Goal: Task Accomplishment & Management: Complete application form

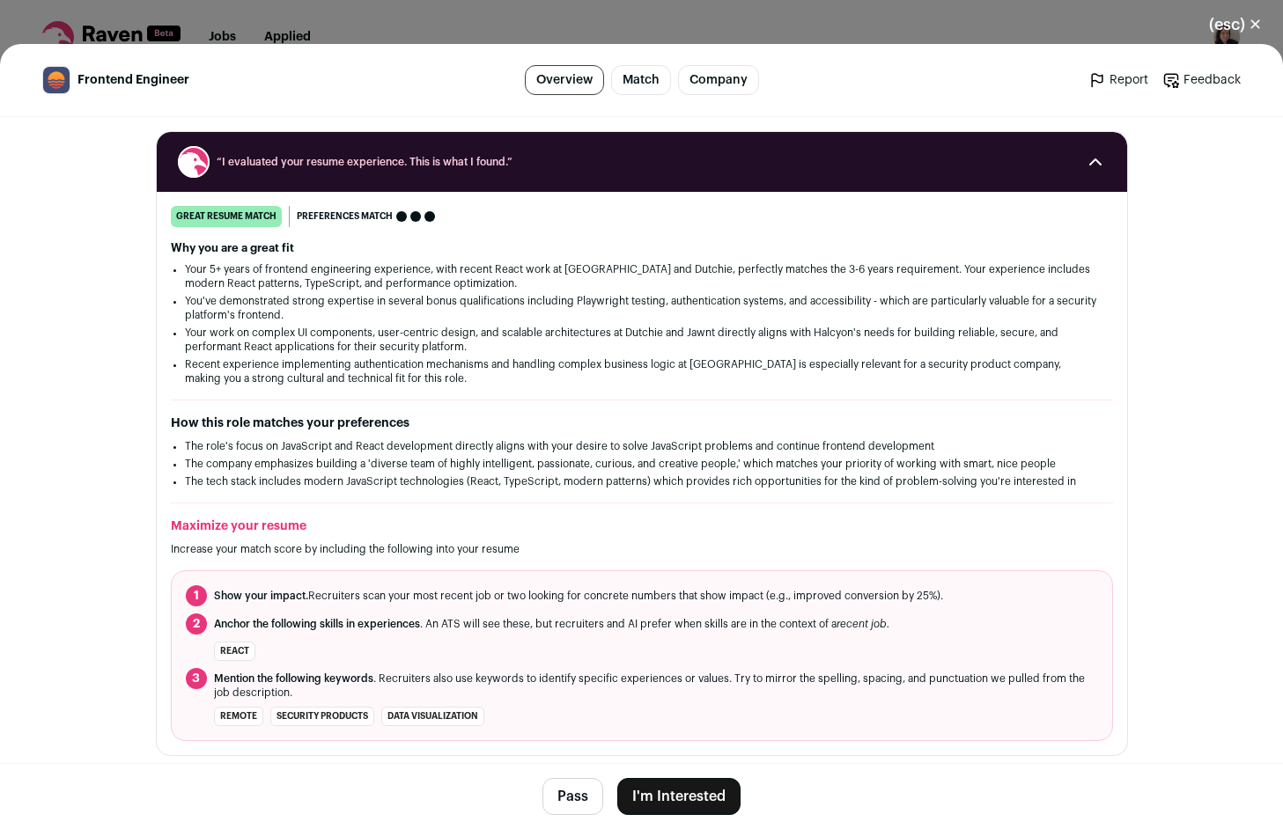
scroll to position [215, 0]
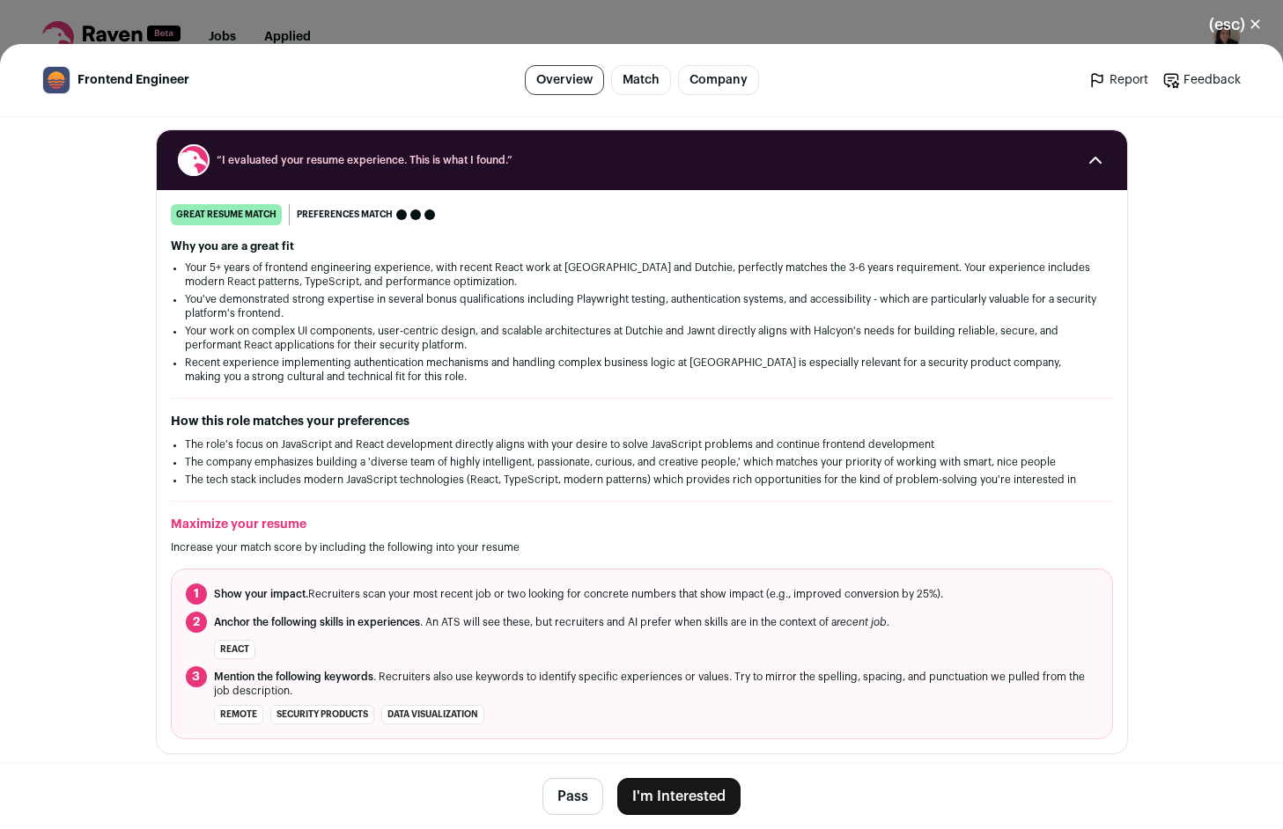
click at [692, 785] on button "I'm Interested" at bounding box center [678, 796] width 123 height 37
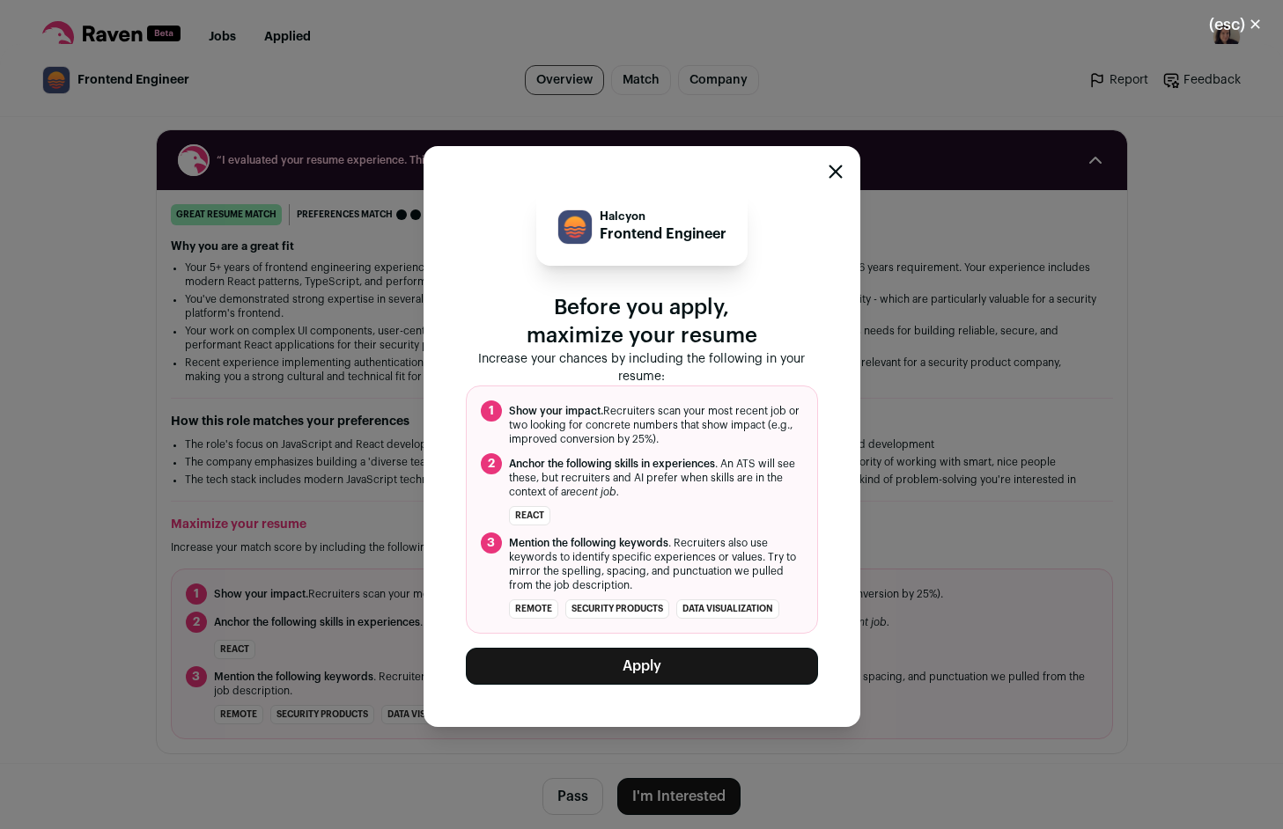
click at [697, 675] on button "Apply" at bounding box center [642, 666] width 352 height 37
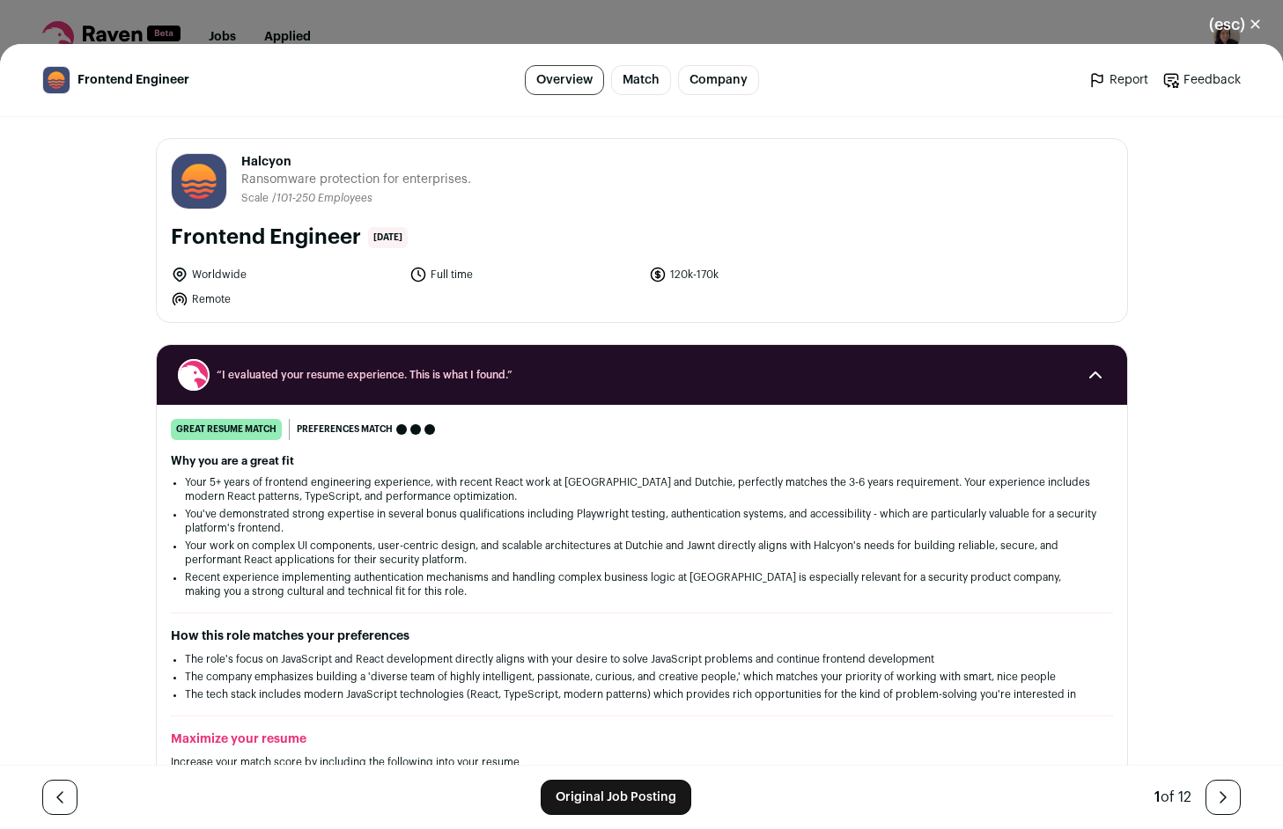
click at [1242, 32] on button "(esc) ✕" at bounding box center [1235, 24] width 95 height 39
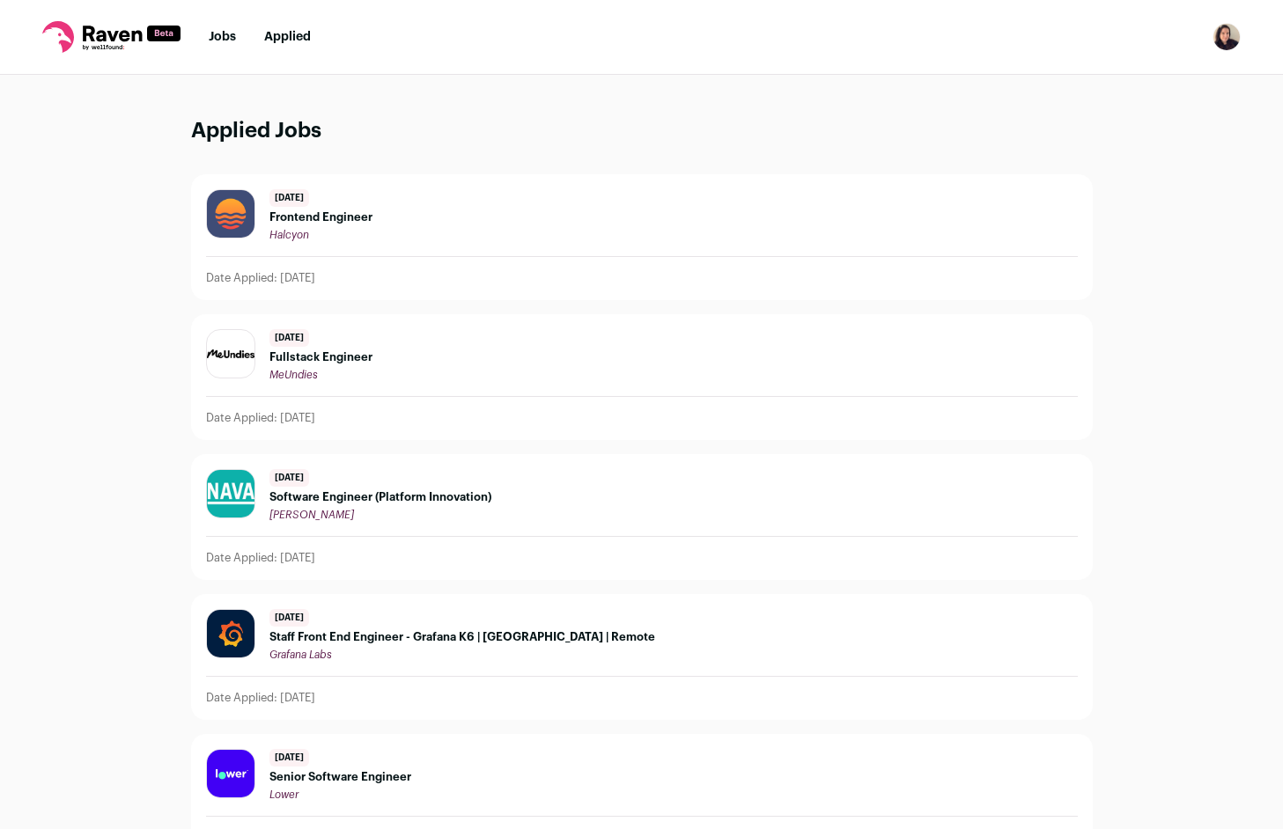
click at [218, 33] on link "Jobs" at bounding box center [222, 37] width 27 height 12
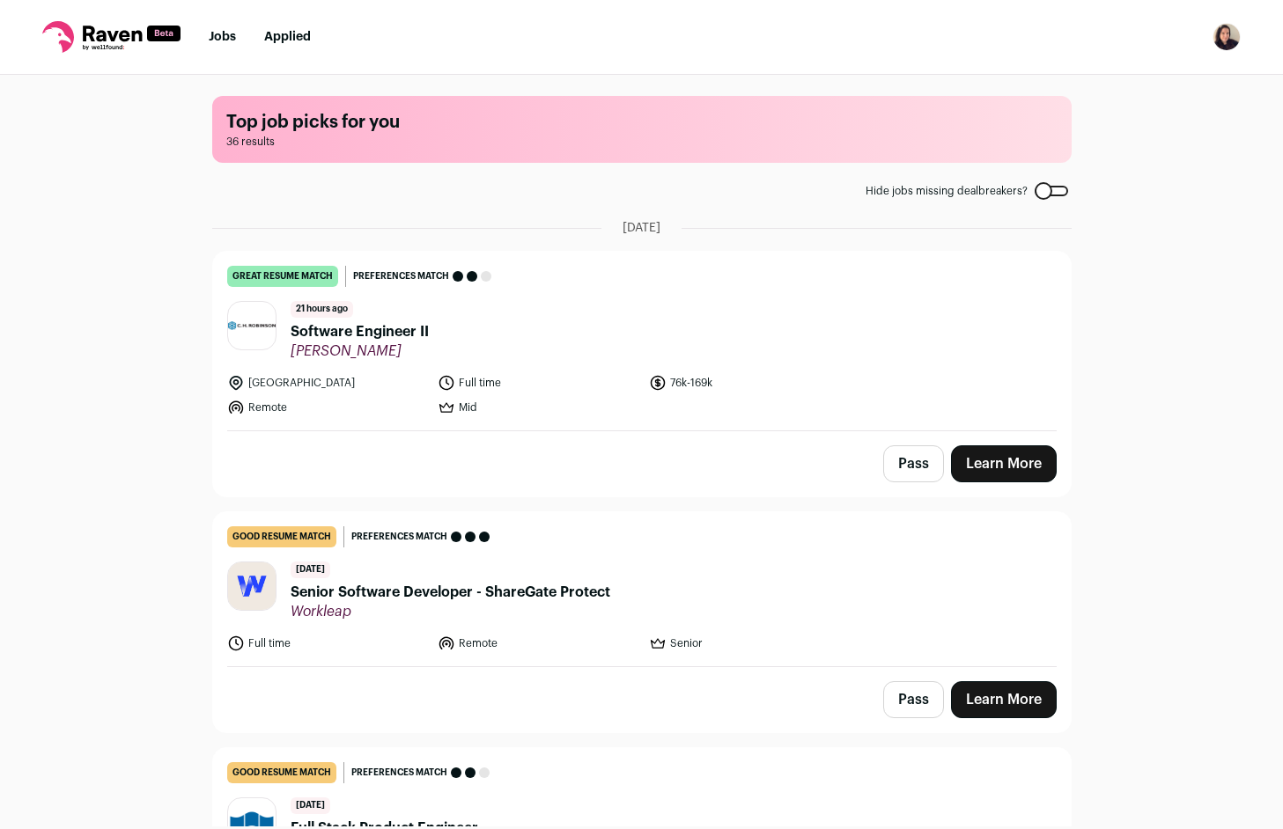
click at [407, 331] on span "Software Engineer II" at bounding box center [360, 331] width 138 height 21
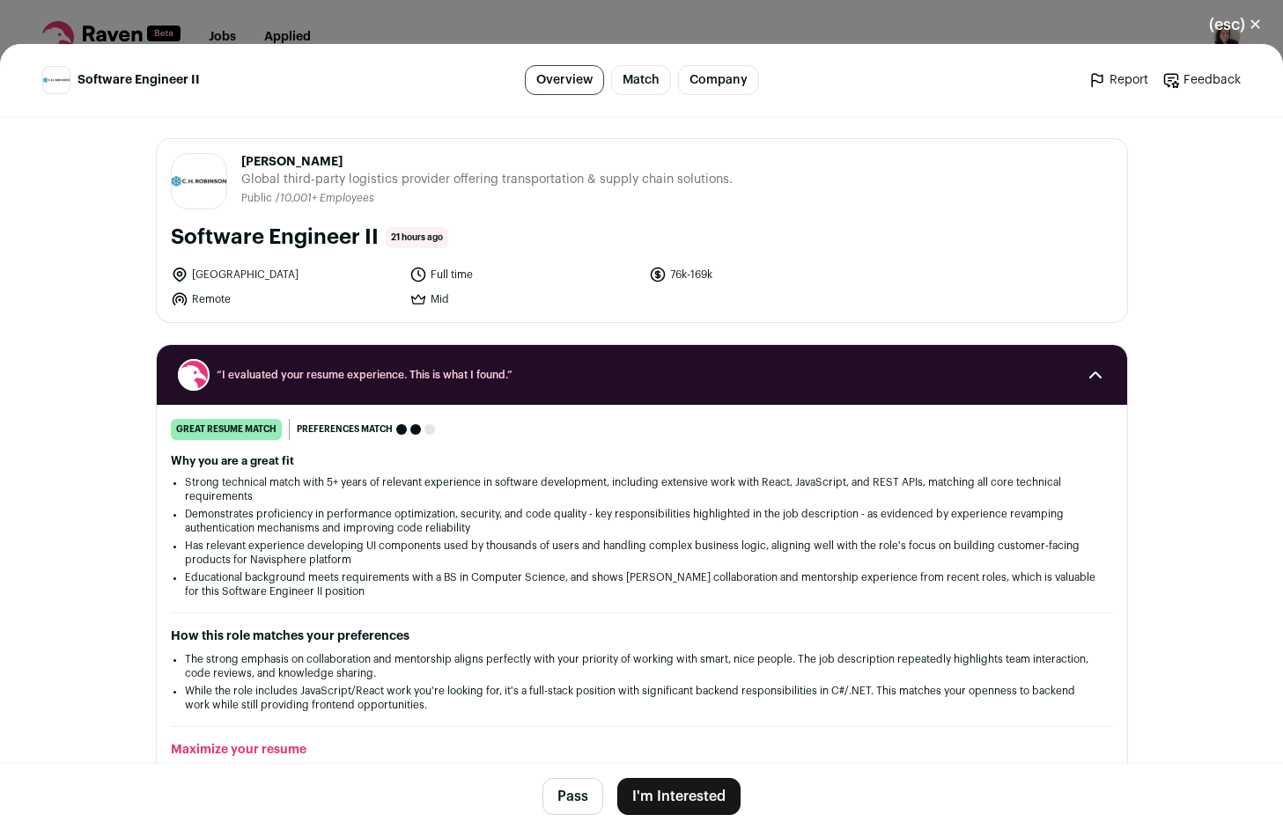
click at [1043, 30] on div "(esc) ✕ Software Engineer II Overview Match Company Report Feedback Report Feed…" at bounding box center [641, 414] width 1283 height 829
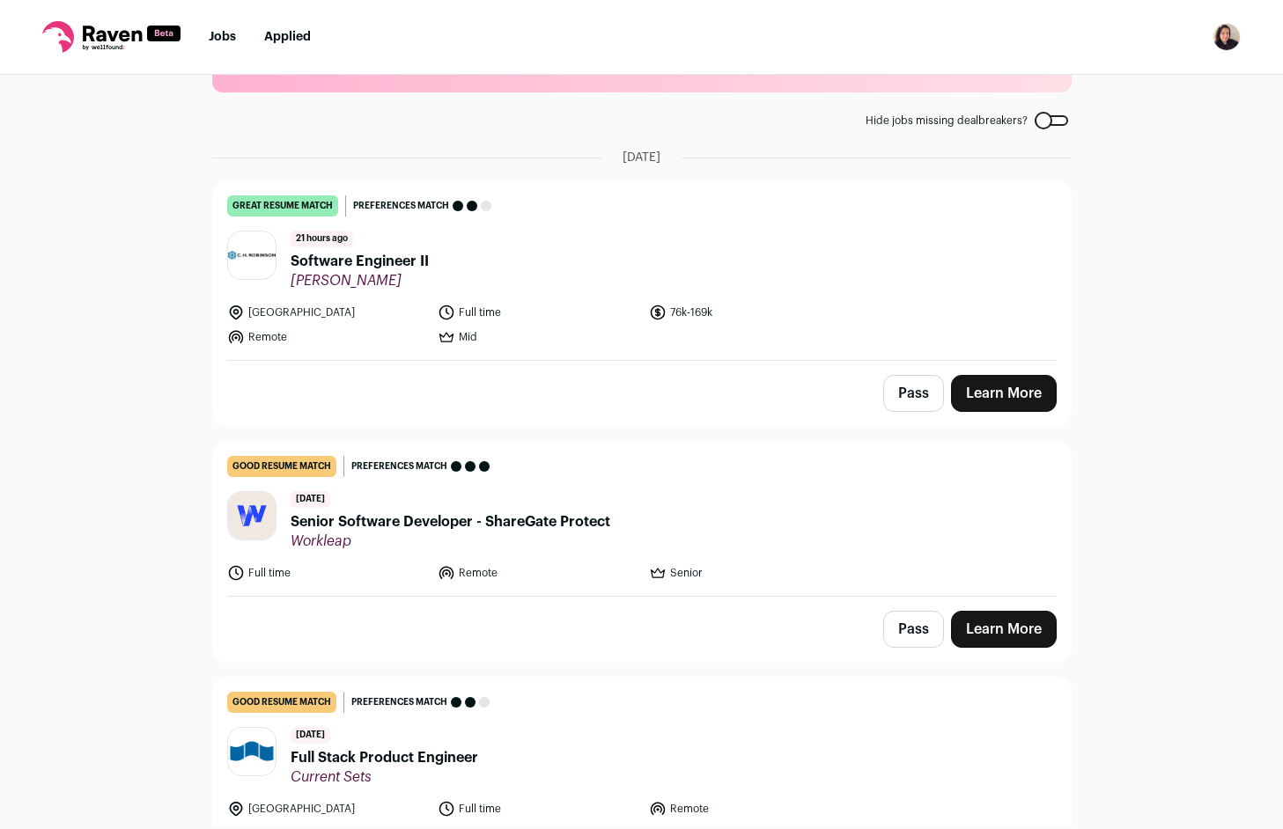
scroll to position [79, 0]
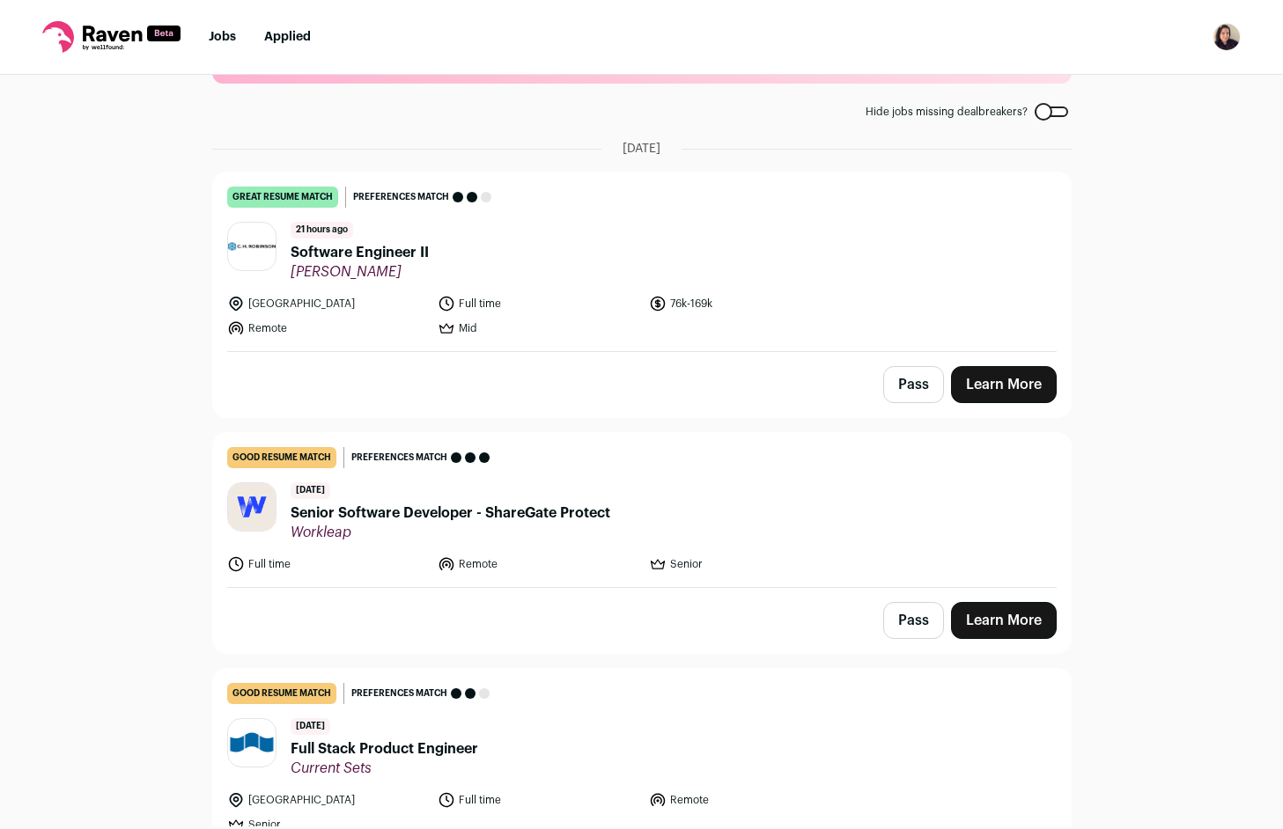
click at [598, 520] on span "Senior Software Developer - ShareGate Protect" at bounding box center [451, 513] width 320 height 21
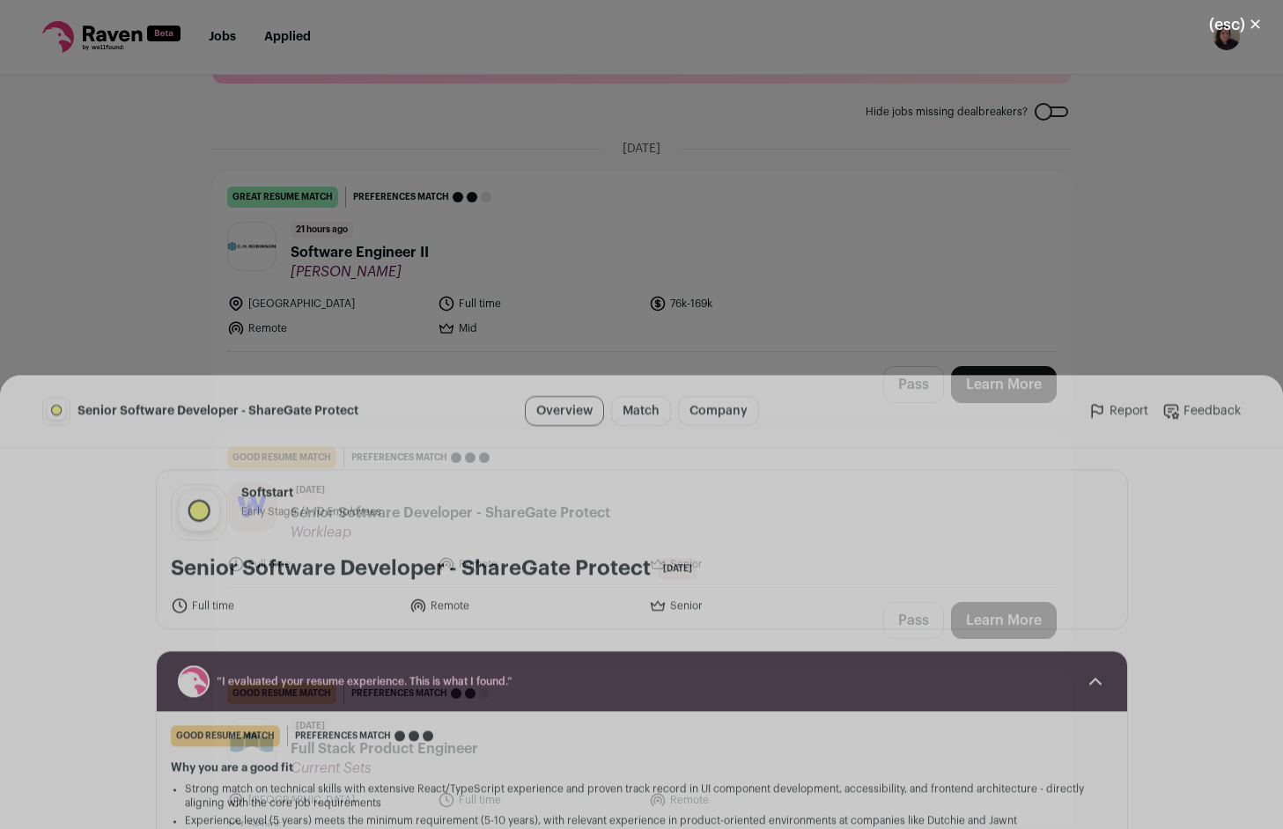
click at [922, 17] on div "(esc) ✕ Senior Software Developer - ShareGate Protect Overview Match Company Re…" at bounding box center [641, 414] width 1283 height 829
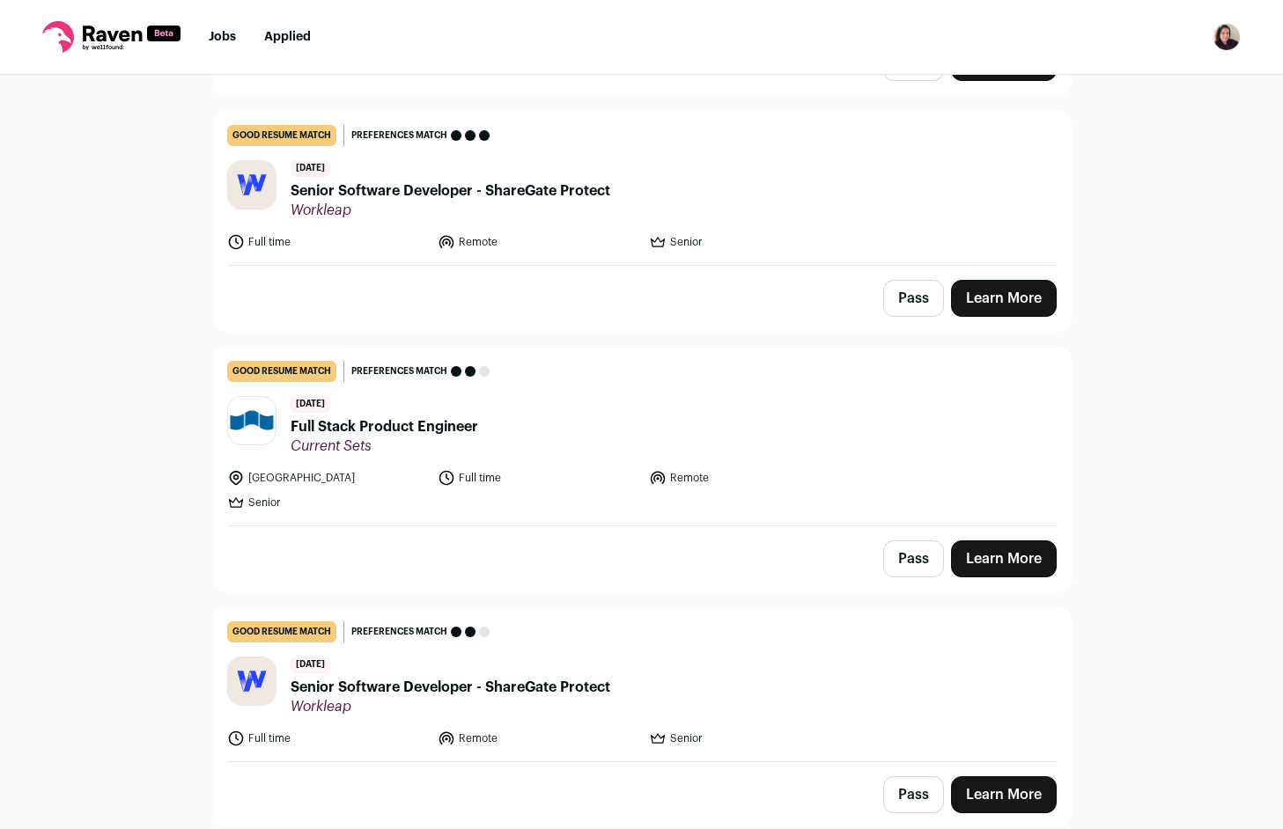
scroll to position [406, 0]
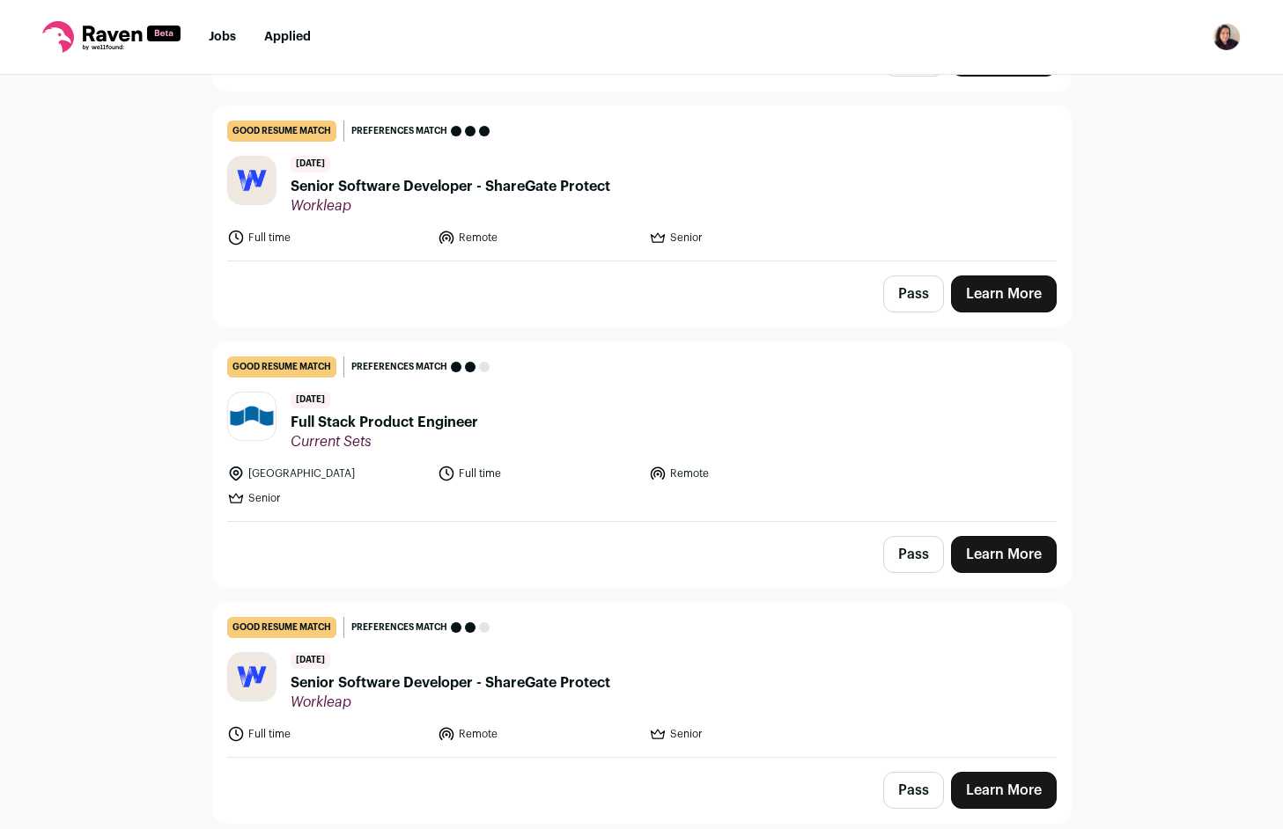
click at [477, 422] on header "[DATE] Full Stack Product Engineer Current Sets" at bounding box center [641, 421] width 829 height 59
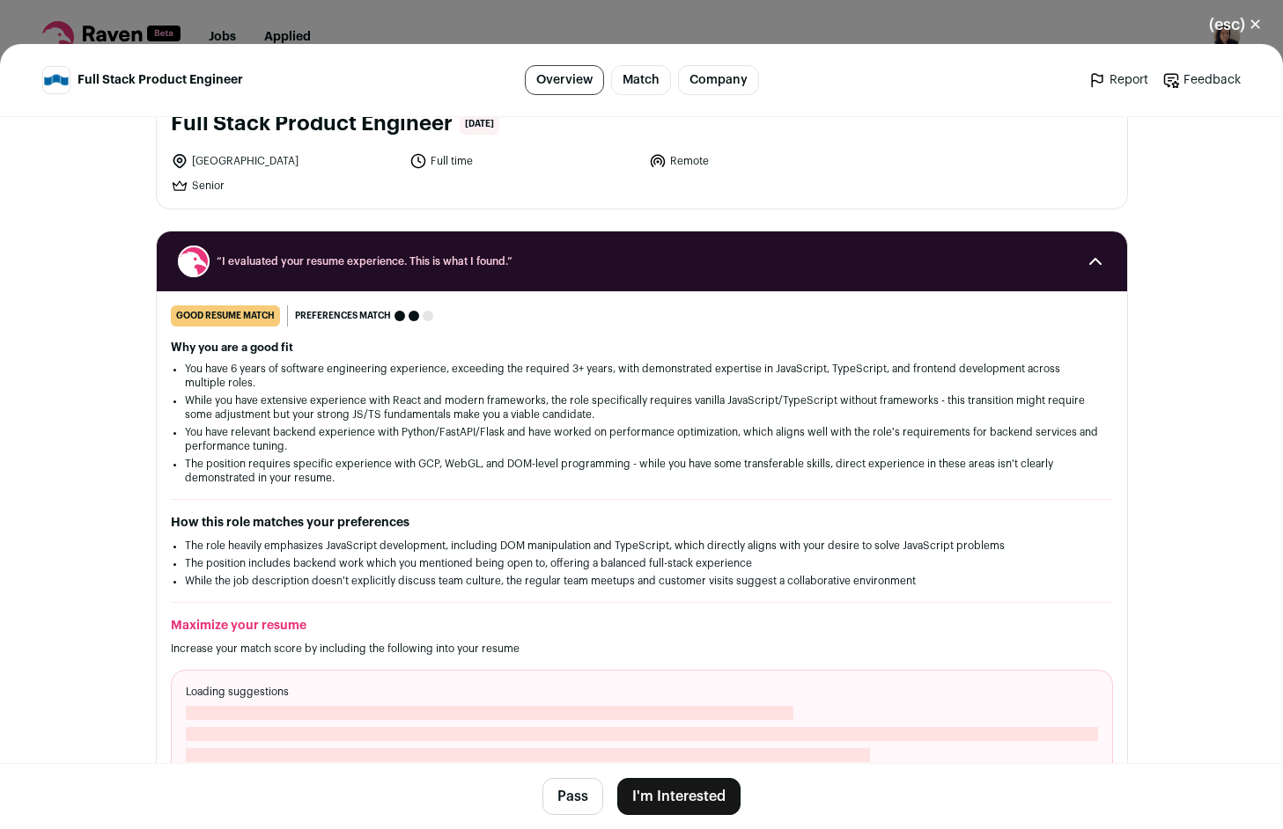
scroll to position [115, 0]
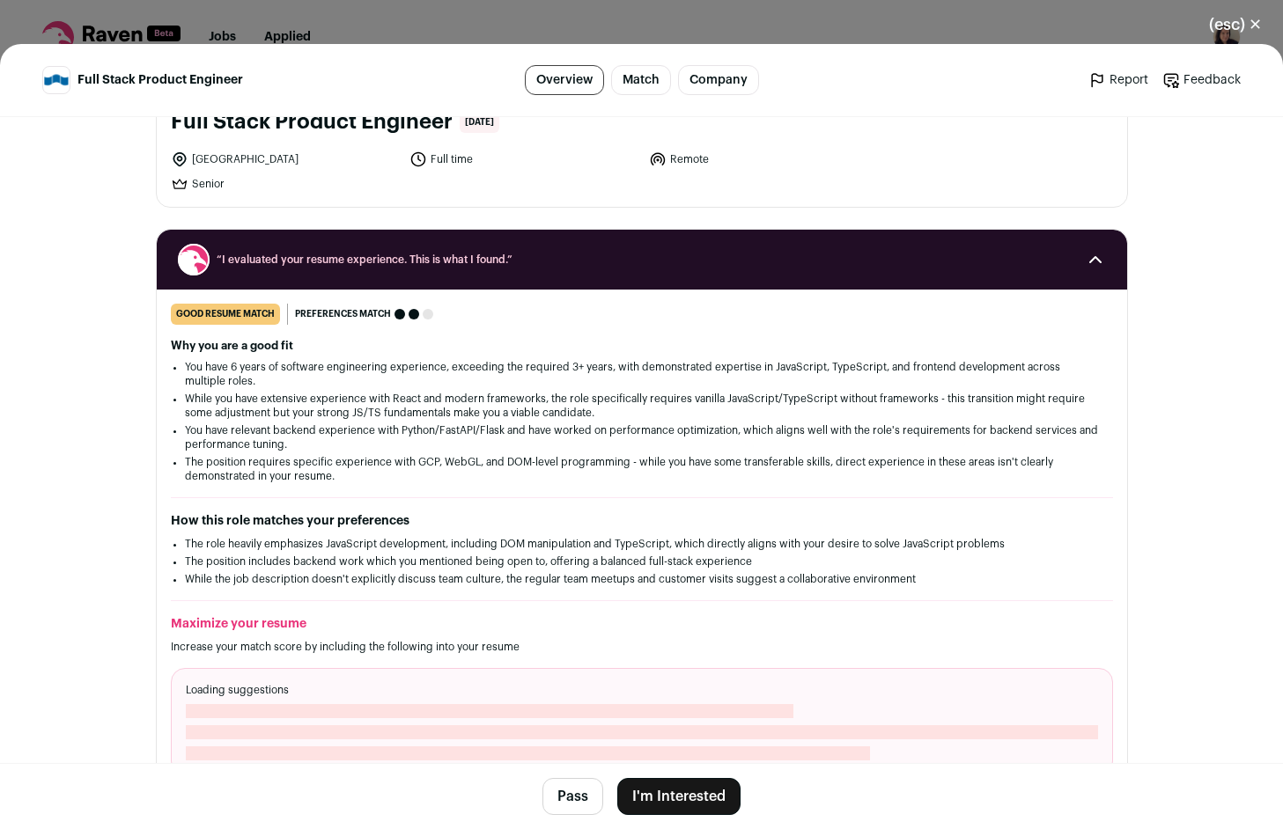
click at [666, 789] on button "I'm Interested" at bounding box center [678, 796] width 123 height 37
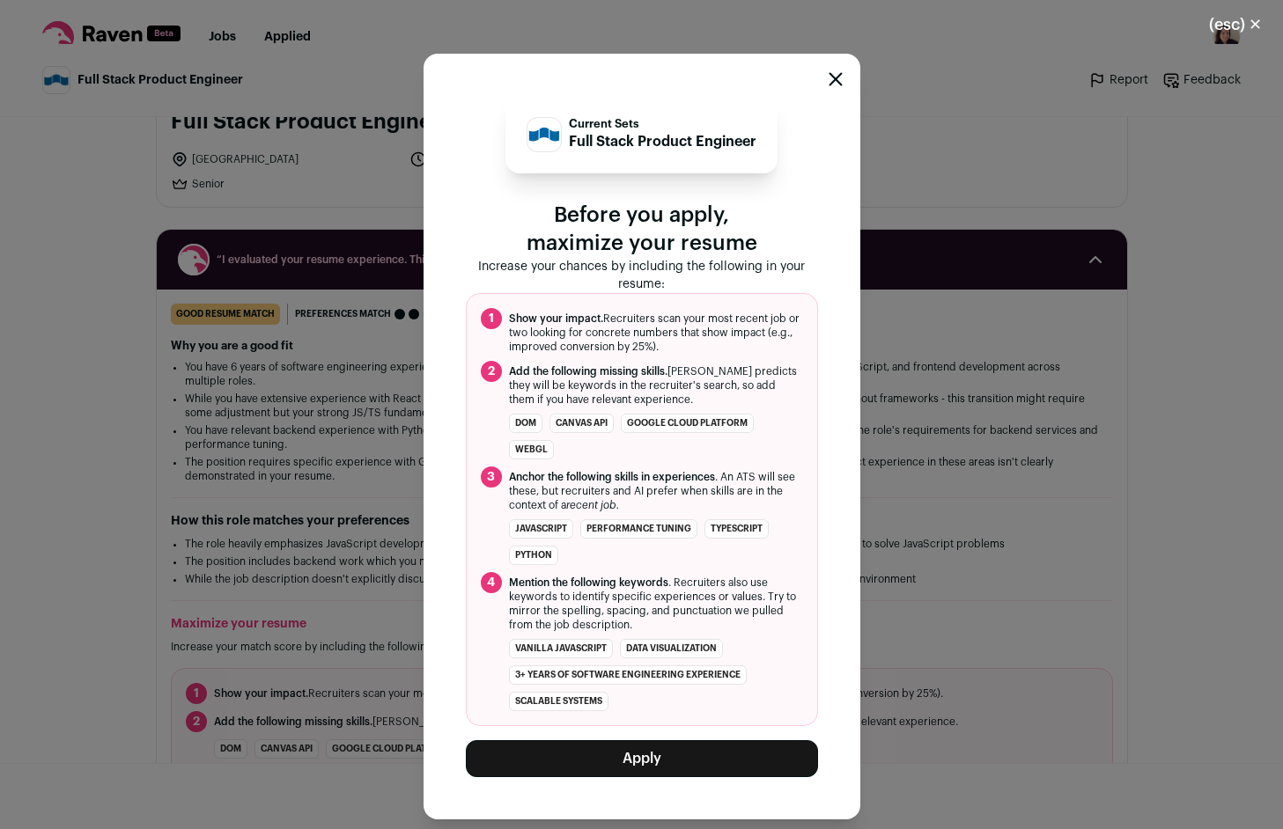
click at [637, 762] on button "Apply" at bounding box center [642, 759] width 352 height 37
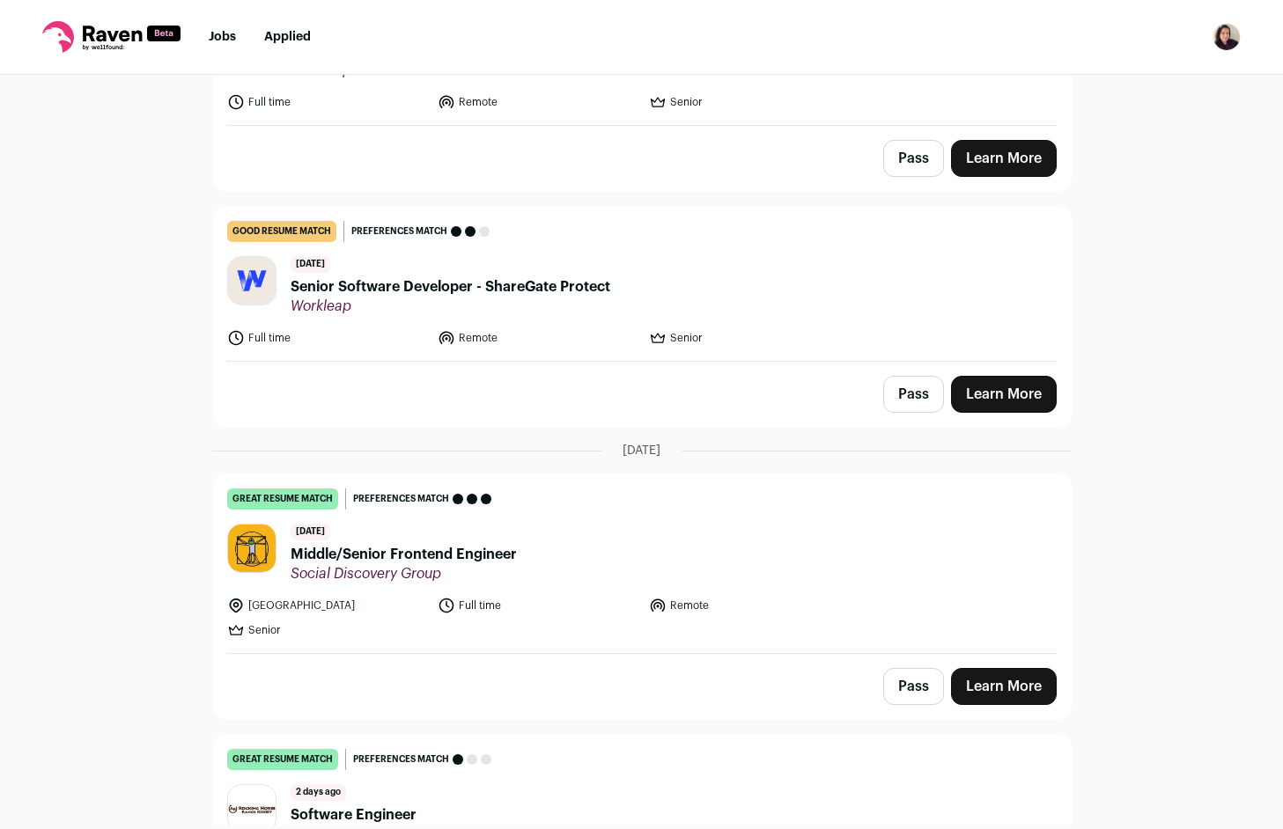
scroll to position [547, 0]
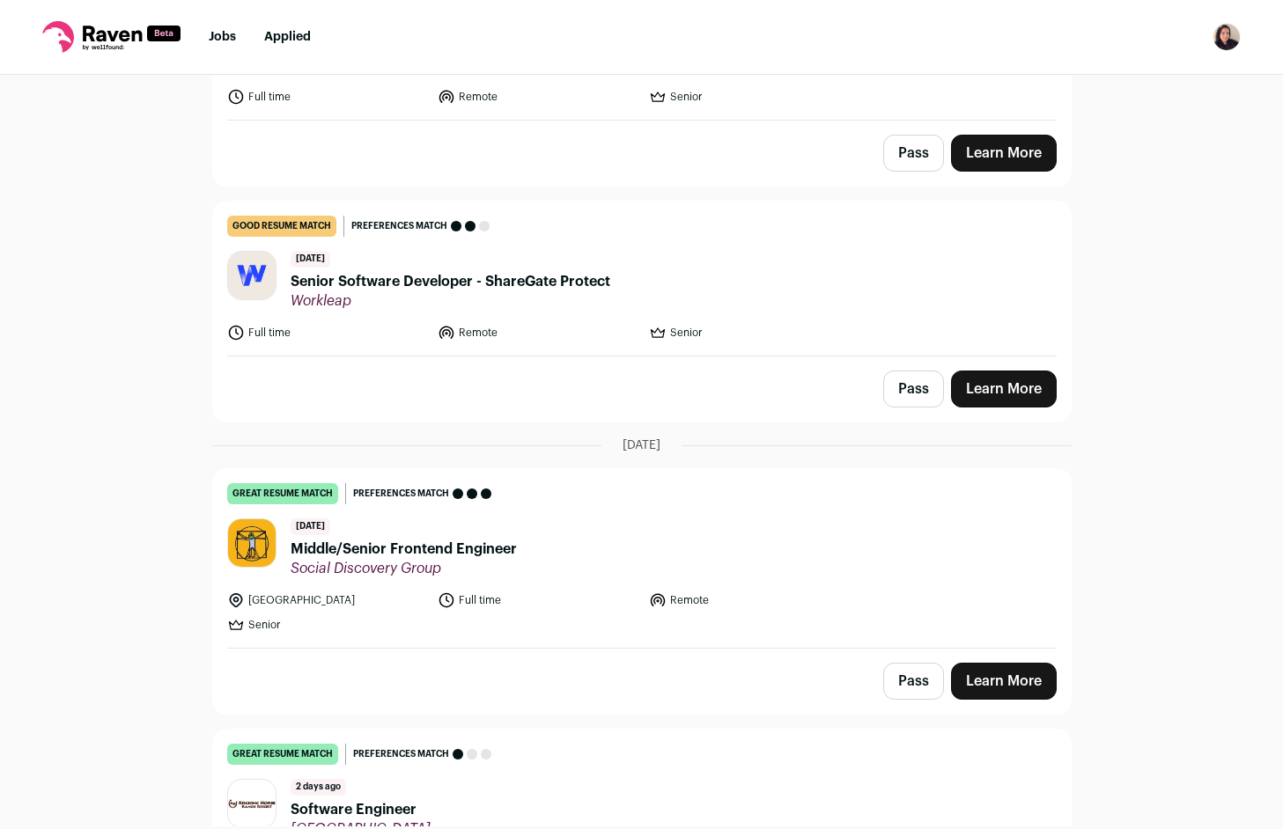
click at [464, 543] on span "Middle/Senior Frontend Engineer" at bounding box center [404, 549] width 226 height 21
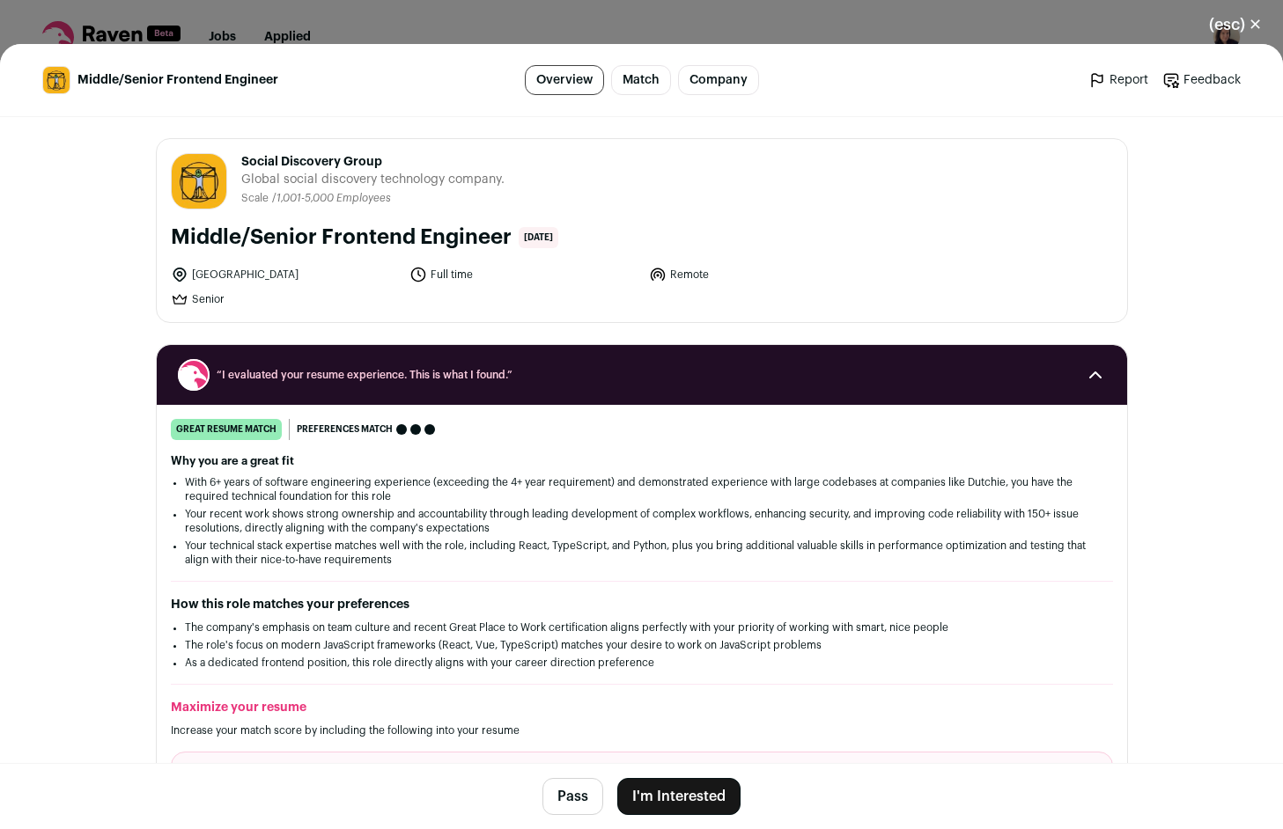
click at [718, 793] on button "I'm Interested" at bounding box center [678, 796] width 123 height 37
